Goal: Book appointment/travel/reservation

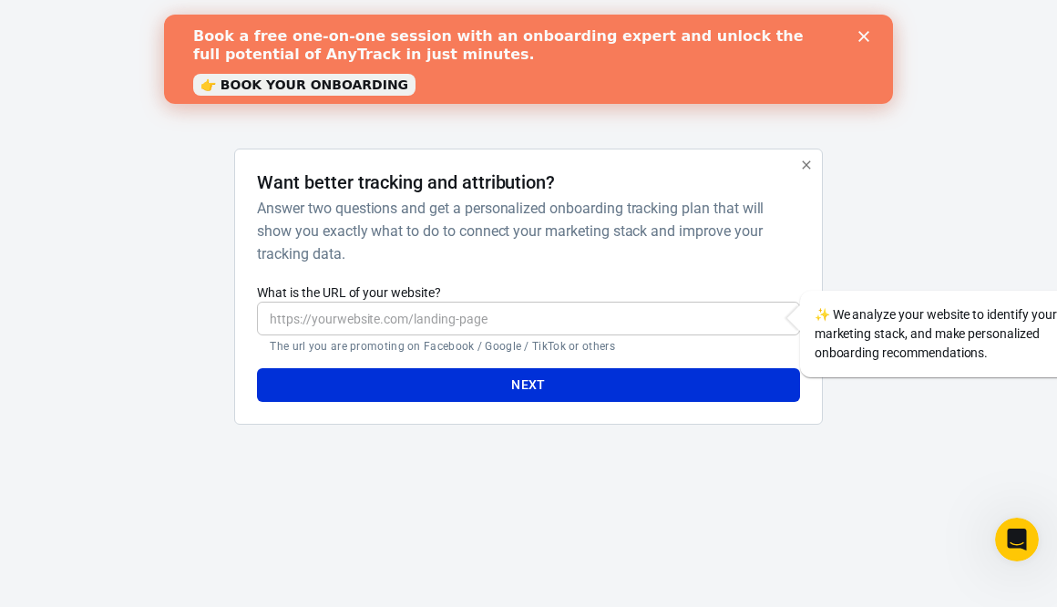
click at [591, 312] on input "What is the URL of your website?" at bounding box center [528, 319] width 542 height 34
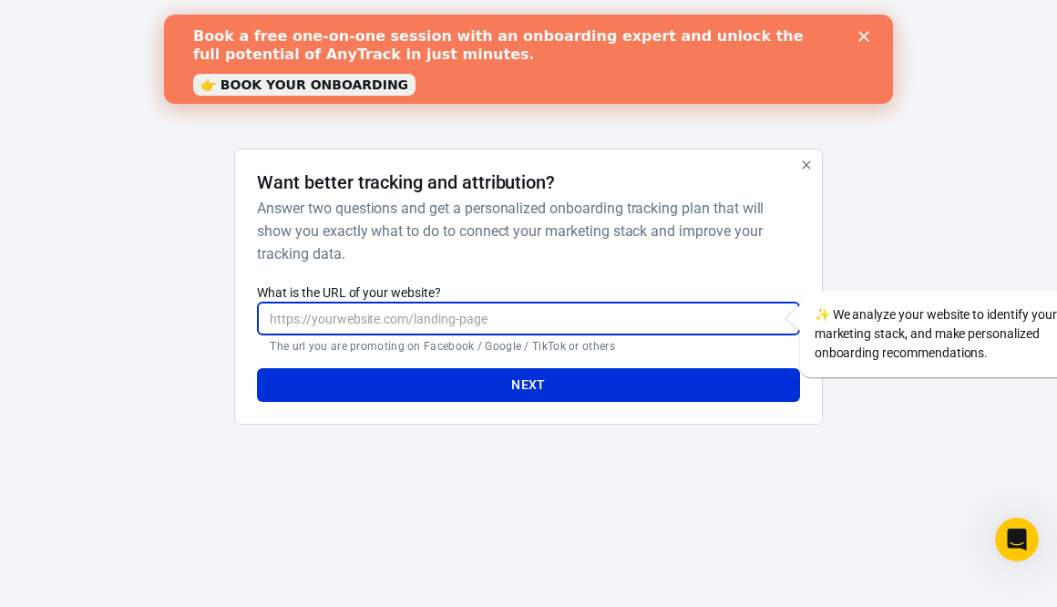
type input "[URL]"
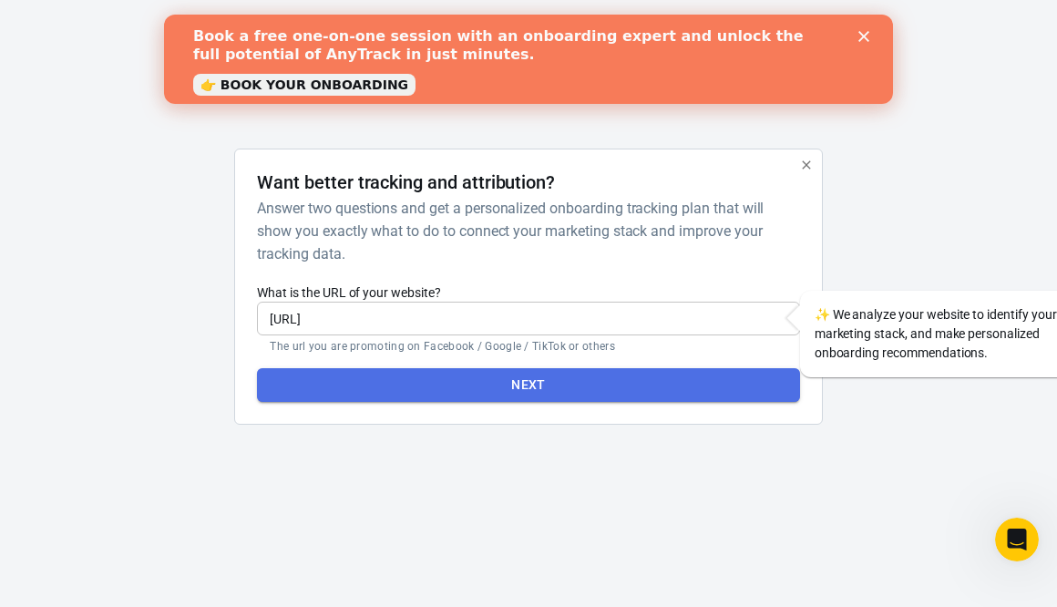
click at [507, 388] on button "Next" at bounding box center [528, 385] width 542 height 34
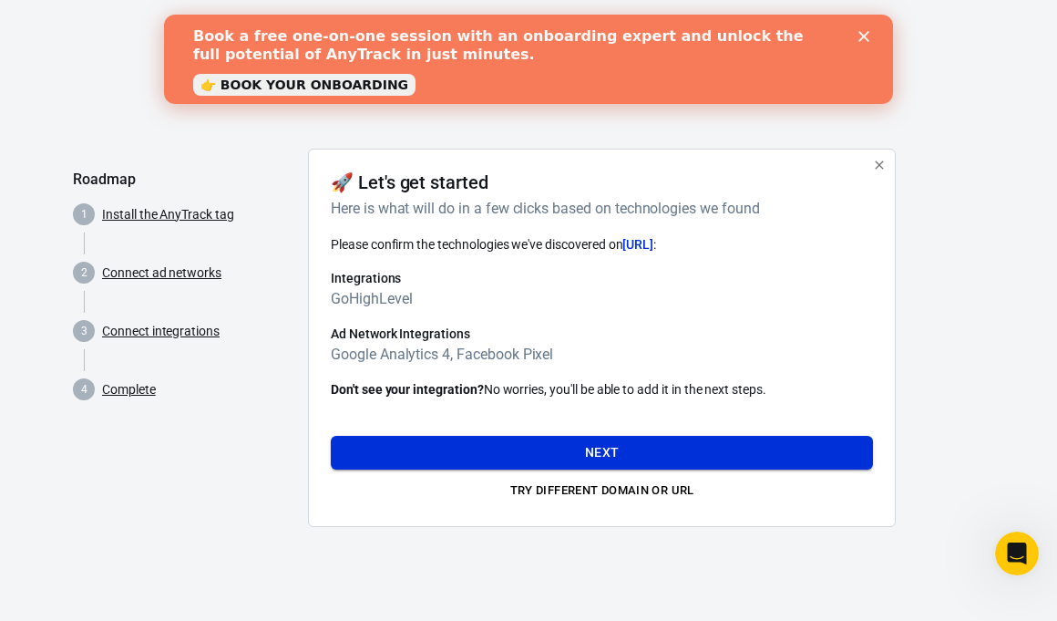
click at [626, 449] on button "Next" at bounding box center [602, 453] width 542 height 34
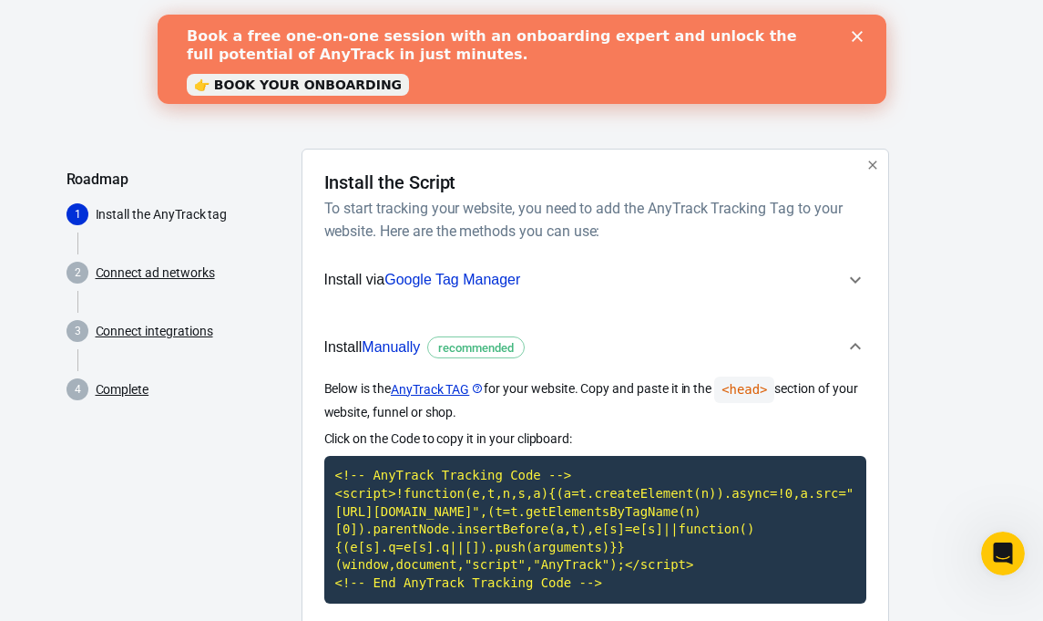
click at [344, 86] on link "👉 BOOK YOUR ONBOARDING" at bounding box center [297, 85] width 222 height 22
